Goal: Information Seeking & Learning: Learn about a topic

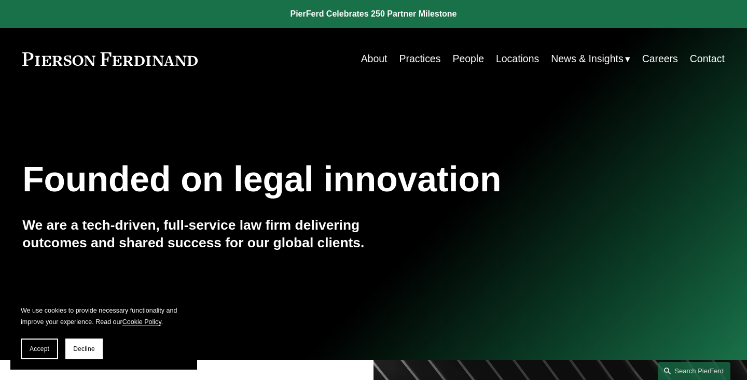
click at [420, 63] on link "Practices" at bounding box center [419, 59] width 41 height 20
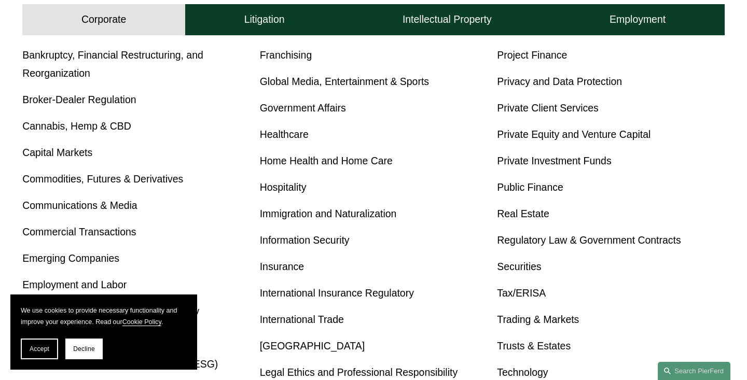
scroll to position [472, 0]
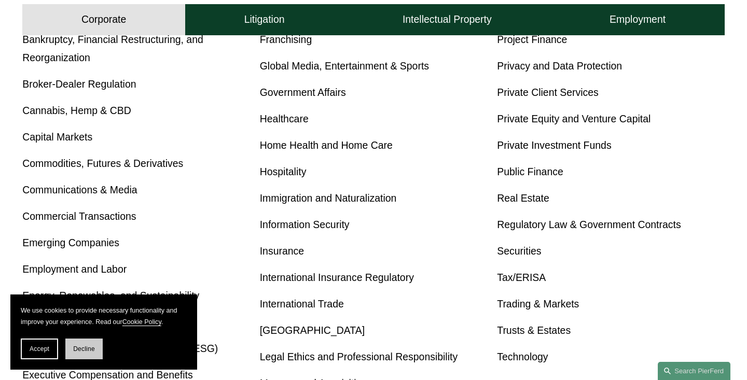
click at [75, 349] on span "Decline" at bounding box center [84, 348] width 22 height 7
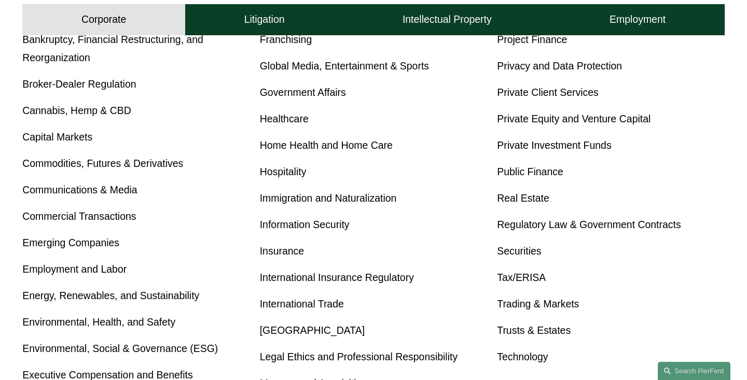
click at [77, 269] on link "Employment and Labor" at bounding box center [74, 268] width 104 height 11
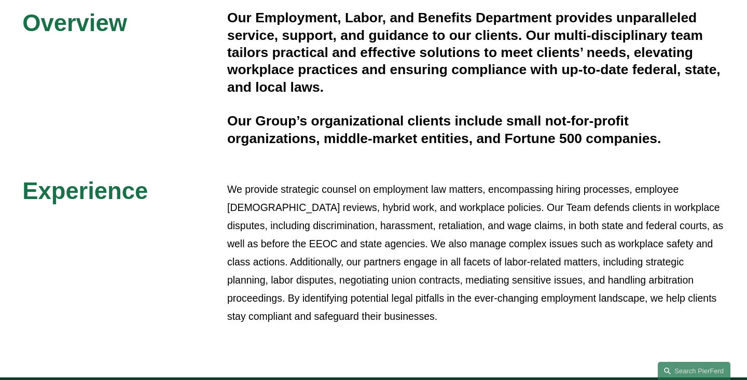
scroll to position [267, 0]
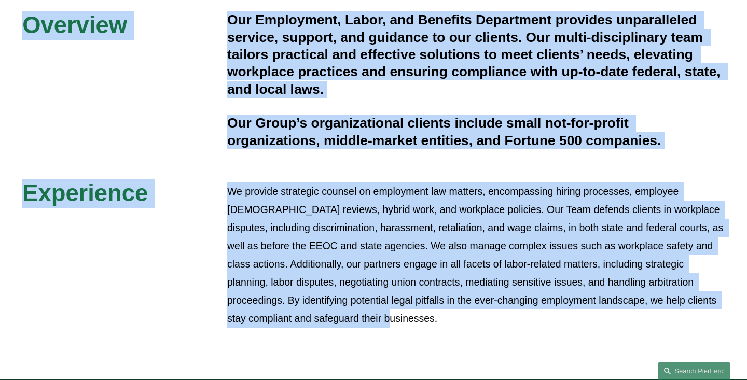
drag, startPoint x: 23, startPoint y: 25, endPoint x: 399, endPoint y: 320, distance: 477.5
click at [399, 320] on div "Overview Our Employment, Labor, and Benefits Department provides unparalleled s…" at bounding box center [373, 170] width 747 height 319
copy div "Overview Our Employment, Labor, and Benefits Department provides unparalleled s…"
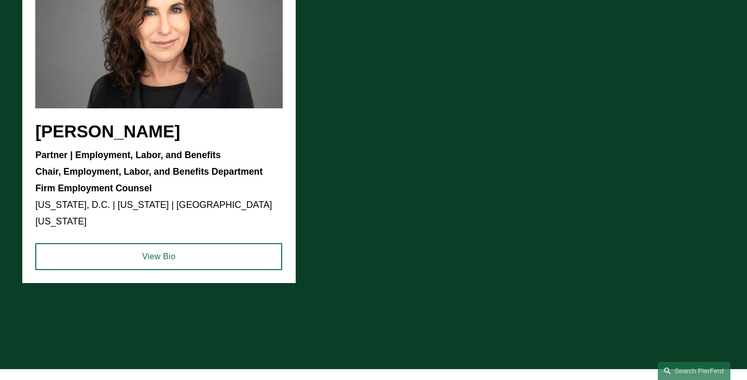
scroll to position [862, 0]
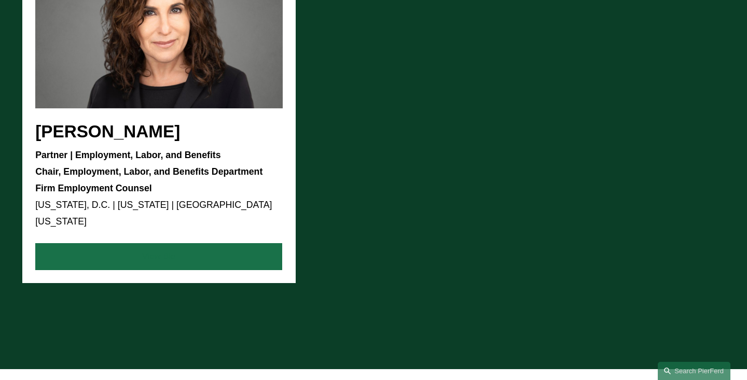
click at [150, 243] on link "View Bio" at bounding box center [158, 256] width 247 height 27
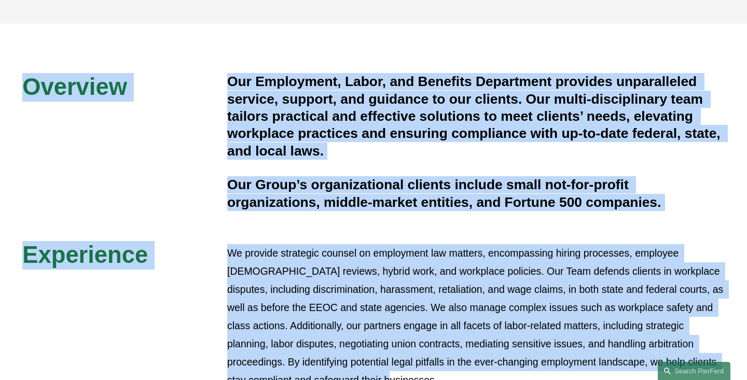
scroll to position [181, 0]
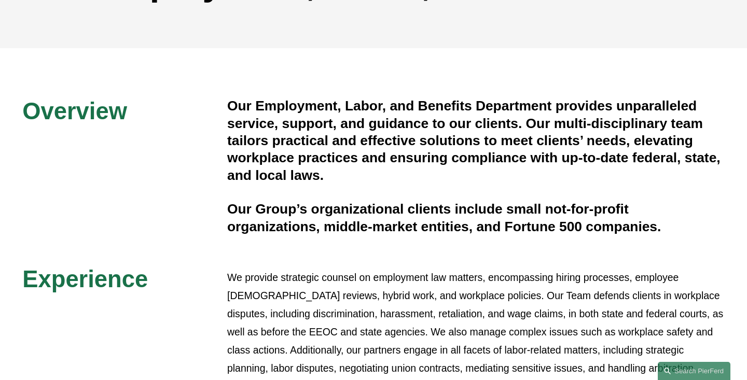
click at [80, 113] on span "Overview" at bounding box center [74, 111] width 105 height 26
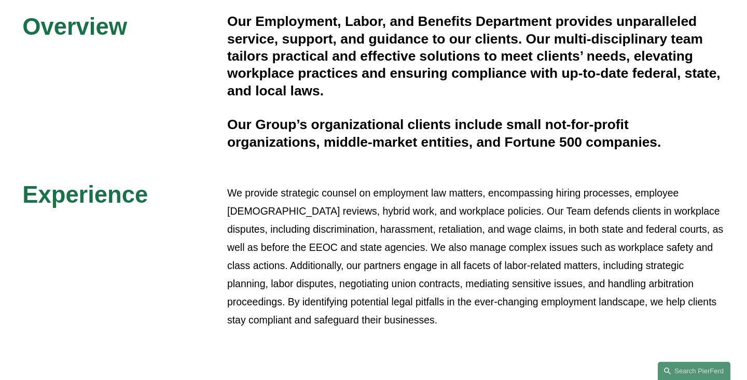
scroll to position [278, 0]
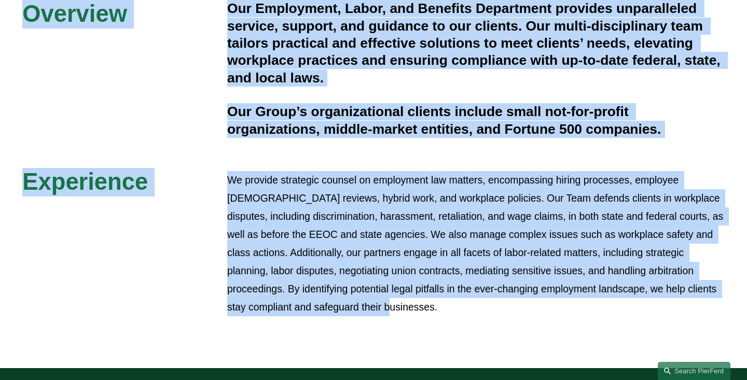
drag, startPoint x: 27, startPoint y: 109, endPoint x: 372, endPoint y: 313, distance: 400.1
click at [372, 313] on div "Overview Our Employment, Labor, and Benefits Department provides unparalleled s…" at bounding box center [373, 159] width 747 height 319
copy div "Overview Our Employment, Labor, and Benefits Department provides unparalleled s…"
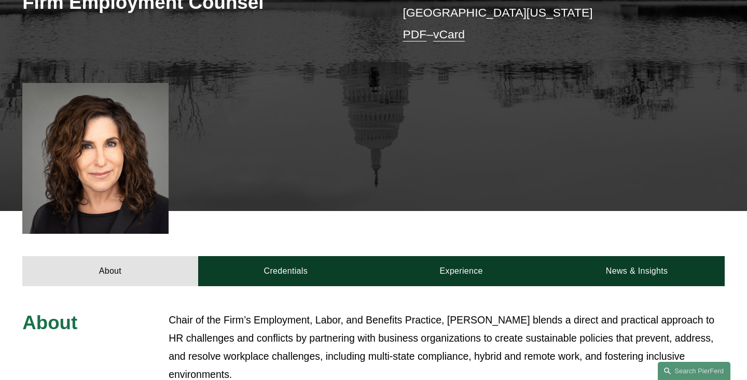
scroll to position [323, 0]
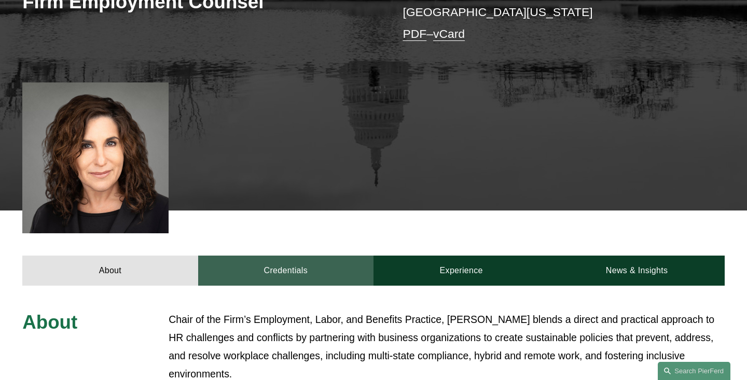
click at [295, 256] on link "Credentials" at bounding box center [285, 271] width 175 height 30
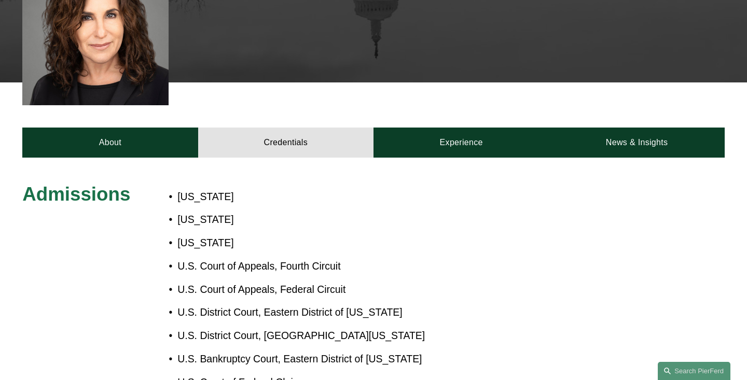
scroll to position [438, 0]
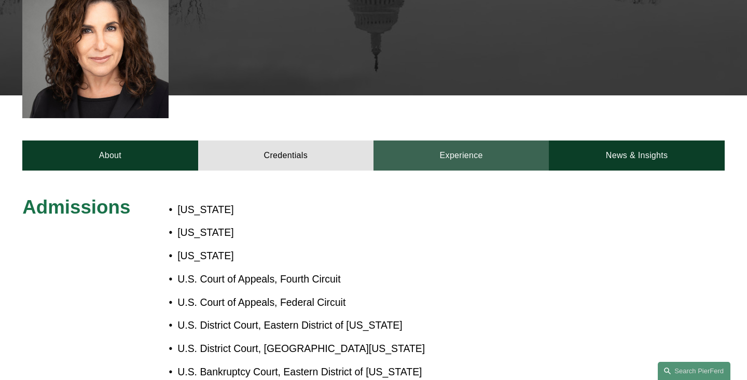
click at [459, 141] on link "Experience" at bounding box center [460, 156] width 175 height 30
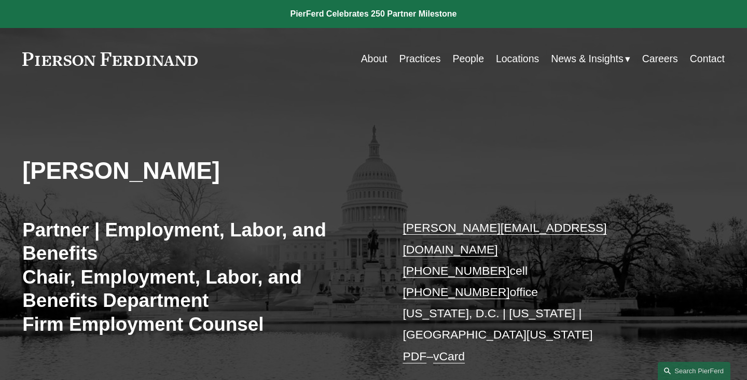
scroll to position [0, 0]
